Goal: Information Seeking & Learning: Learn about a topic

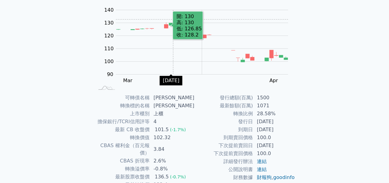
scroll to position [100, 0]
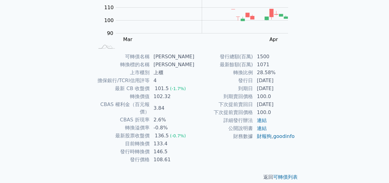
drag, startPoint x: 257, startPoint y: 82, endPoint x: 280, endPoint y: 80, distance: 23.4
click at [280, 80] on td "[DATE]" at bounding box center [274, 81] width 42 height 8
click at [293, 82] on td "[DATE]" at bounding box center [274, 81] width 42 height 8
drag, startPoint x: 265, startPoint y: 80, endPoint x: 286, endPoint y: 90, distance: 23.2
click at [286, 90] on tbody "發行總額(百萬) 1500 最新餘額(百萬) 1071 轉換比例 28.58% 發行日 [DATE] 到期日 [DATE] 到期賣回價格 100.0 下次提前…" at bounding box center [245, 97] width 100 height 88
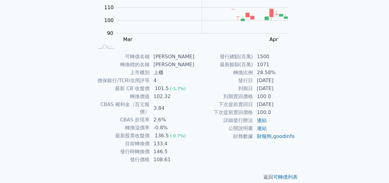
click at [285, 90] on td "[DATE]" at bounding box center [274, 89] width 42 height 8
drag, startPoint x: 268, startPoint y: 75, endPoint x: 277, endPoint y: 89, distance: 16.5
click at [277, 89] on tbody "發行總額(百萬) 1500 最新餘額(百萬) 1071 轉換比例 28.58% 發行日 [DATE] 到期日 [DATE] 到期賣回價格 100.0 下次提前…" at bounding box center [245, 97] width 100 height 88
drag, startPoint x: 254, startPoint y: 95, endPoint x: 274, endPoint y: 96, distance: 19.9
click at [274, 96] on td "100.0" at bounding box center [274, 97] width 42 height 8
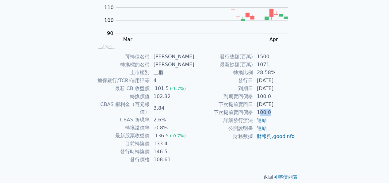
drag, startPoint x: 260, startPoint y: 110, endPoint x: 285, endPoint y: 111, distance: 24.5
click at [285, 111] on td "100.0" at bounding box center [274, 112] width 42 height 8
drag, startPoint x: 155, startPoint y: 127, endPoint x: 170, endPoint y: 131, distance: 15.5
click at [170, 132] on td "136.5 (-0.7%)" at bounding box center [172, 136] width 45 height 8
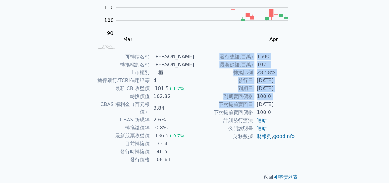
drag, startPoint x: 257, startPoint y: 102, endPoint x: 306, endPoint y: 102, distance: 49.6
click at [306, 102] on div "可轉債列表 › 62791 [PERSON_NAME] 62791 [PERSON_NAME] 可轉債詳細資訊 Zoom Out 100 70 80 90 1…" at bounding box center [194, 52] width 235 height 276
click at [275, 111] on td "100.0" at bounding box center [274, 112] width 42 height 8
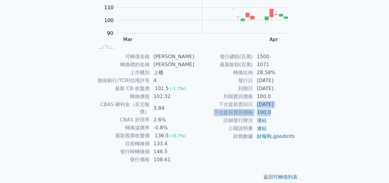
drag, startPoint x: 255, startPoint y: 105, endPoint x: 292, endPoint y: 112, distance: 37.7
click at [292, 112] on tbody "發行總額(百萬) 1500 最新餘額(百萬) 1071 轉換比例 28.58% 發行日 [DATE] 到期日 [DATE] 到期賣回價格 100.0 下次提前…" at bounding box center [245, 97] width 100 height 88
click at [292, 112] on td "100.0" at bounding box center [274, 112] width 42 height 8
drag, startPoint x: 256, startPoint y: 98, endPoint x: 281, endPoint y: 113, distance: 29.1
click at [281, 113] on tbody "發行總額(百萬) 1500 最新餘額(百萬) 1071 轉換比例 28.58% 發行日 [DATE] 到期日 [DATE] 到期賣回價格 100.0 下次提前…" at bounding box center [245, 97] width 100 height 88
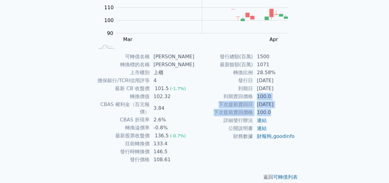
click at [281, 113] on td "100.0" at bounding box center [274, 112] width 42 height 8
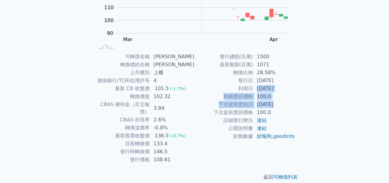
drag, startPoint x: 254, startPoint y: 87, endPoint x: 273, endPoint y: 105, distance: 25.8
click at [273, 105] on tbody "發行總額(百萬) 1500 最新餘額(百萬) 1071 轉換比例 28.58% 發行日 [DATE] 到期日 [DATE] 到期賣回價格 100.0 下次提前…" at bounding box center [245, 97] width 100 height 88
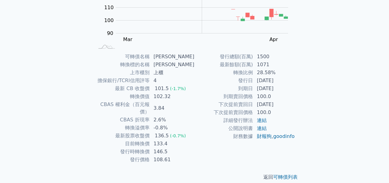
click at [131, 132] on td "最新股票收盤價" at bounding box center [122, 136] width 56 height 8
drag, startPoint x: 137, startPoint y: 129, endPoint x: 161, endPoint y: 129, distance: 23.3
click at [161, 132] on tr "最新股票收盤價 136.5 (-0.7%)" at bounding box center [144, 136] width 100 height 8
click at [122, 140] on td "目前轉換價" at bounding box center [122, 144] width 56 height 8
drag, startPoint x: 134, startPoint y: 136, endPoint x: 159, endPoint y: 137, distance: 25.7
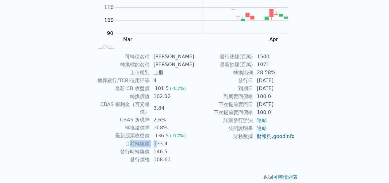
click at [159, 140] on tr "目前轉換價 133.4" at bounding box center [144, 144] width 100 height 8
click at [125, 148] on td "發行時轉換價" at bounding box center [122, 152] width 56 height 8
drag, startPoint x: 125, startPoint y: 144, endPoint x: 175, endPoint y: 146, distance: 49.7
click at [175, 148] on tr "發行時轉換價 146.5" at bounding box center [144, 152] width 100 height 8
click at [143, 156] on td "發行價格" at bounding box center [122, 160] width 56 height 8
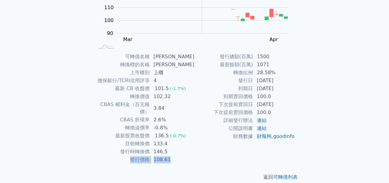
drag, startPoint x: 134, startPoint y: 151, endPoint x: 178, endPoint y: 150, distance: 43.5
click at [178, 156] on tr "發行價格 108.61" at bounding box center [144, 160] width 100 height 8
click at [146, 156] on td "發行價格" at bounding box center [122, 160] width 56 height 8
drag, startPoint x: 131, startPoint y: 150, endPoint x: 170, endPoint y: 153, distance: 38.4
click at [170, 156] on tr "發行價格 108.61" at bounding box center [144, 160] width 100 height 8
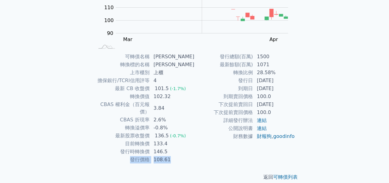
drag, startPoint x: 143, startPoint y: 154, endPoint x: 138, endPoint y: 153, distance: 4.4
click at [143, 156] on td "發行價格" at bounding box center [122, 160] width 56 height 8
click at [132, 156] on td "發行價格" at bounding box center [122, 160] width 56 height 8
drag, startPoint x: 148, startPoint y: 153, endPoint x: 185, endPoint y: 153, distance: 36.8
click at [185, 156] on tr "發行價格 108.61" at bounding box center [144, 160] width 100 height 8
